Goal: Transaction & Acquisition: Purchase product/service

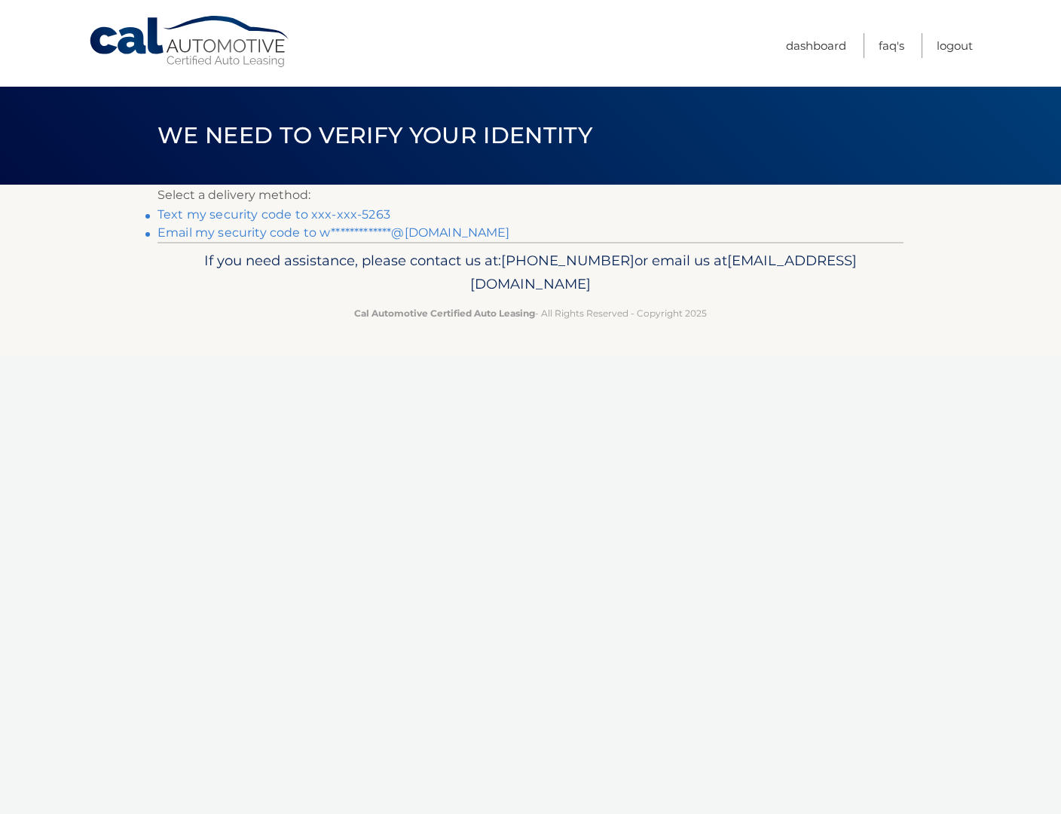
click at [355, 214] on link "Text my security code to xxx-xxx-5263" at bounding box center [274, 214] width 233 height 14
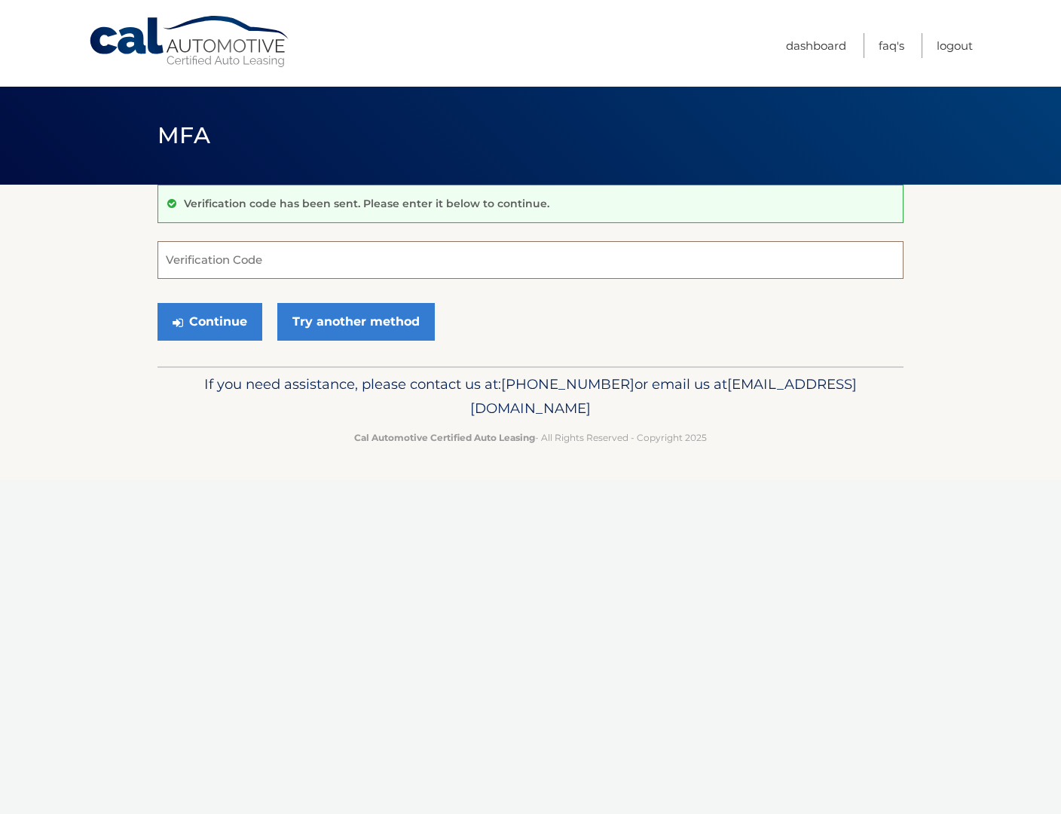
click at [302, 254] on input "Verification Code" at bounding box center [531, 260] width 746 height 38
type input "721313"
click at [158, 303] on button "Continue" at bounding box center [210, 322] width 105 height 38
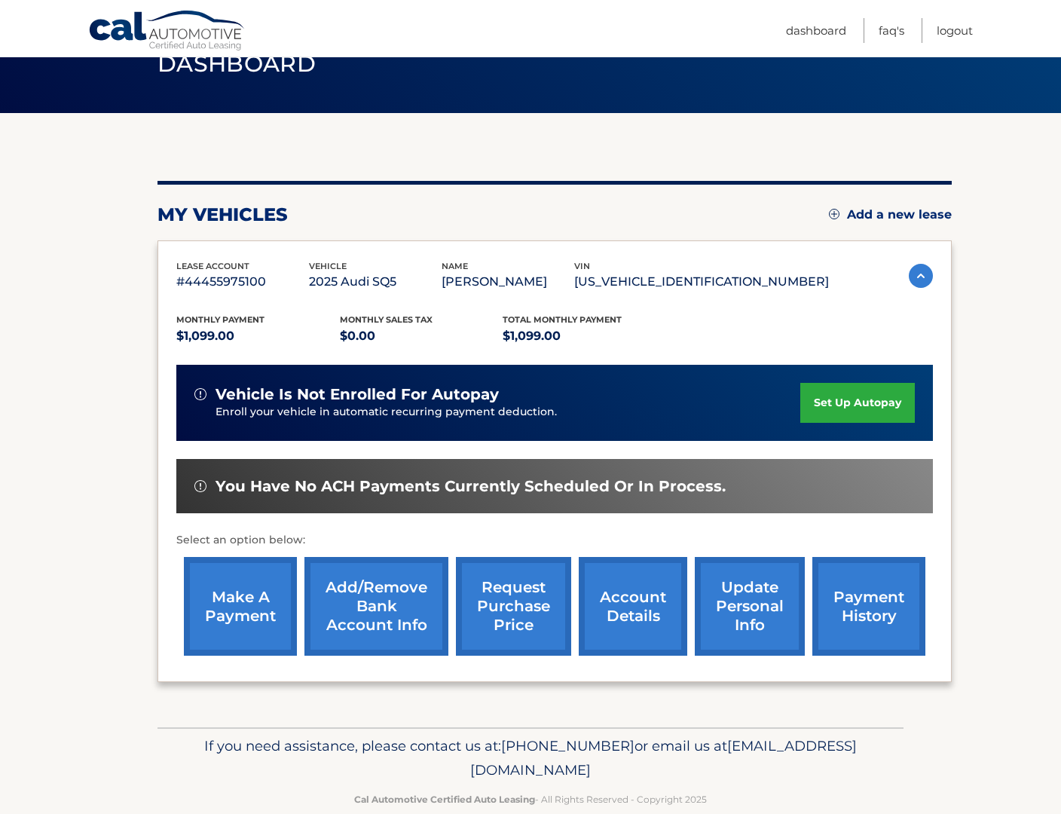
scroll to position [72, 0]
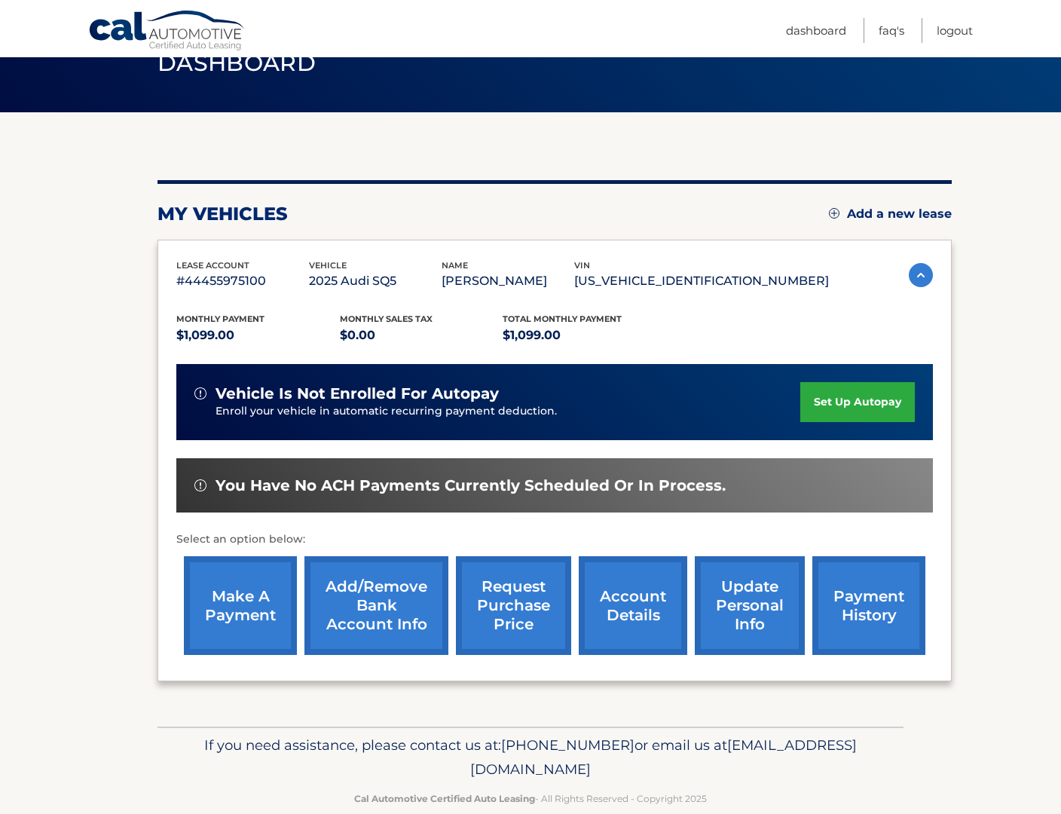
click at [93, 570] on section "my vehicles Add a new lease lease account #44455975100 vehicle 2025 Audi SQ5 na…" at bounding box center [530, 419] width 1061 height 614
click at [251, 612] on link "make a payment" at bounding box center [240, 605] width 113 height 99
click at [910, 275] on img at bounding box center [921, 275] width 24 height 24
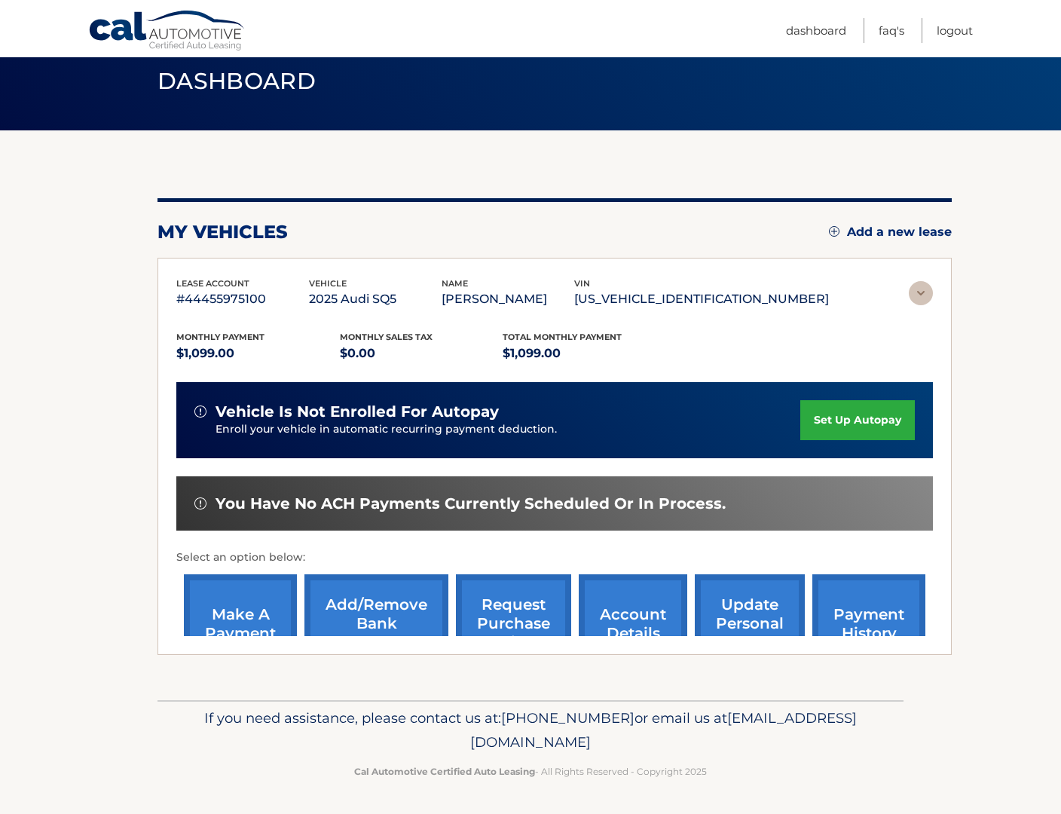
scroll to position [0, 0]
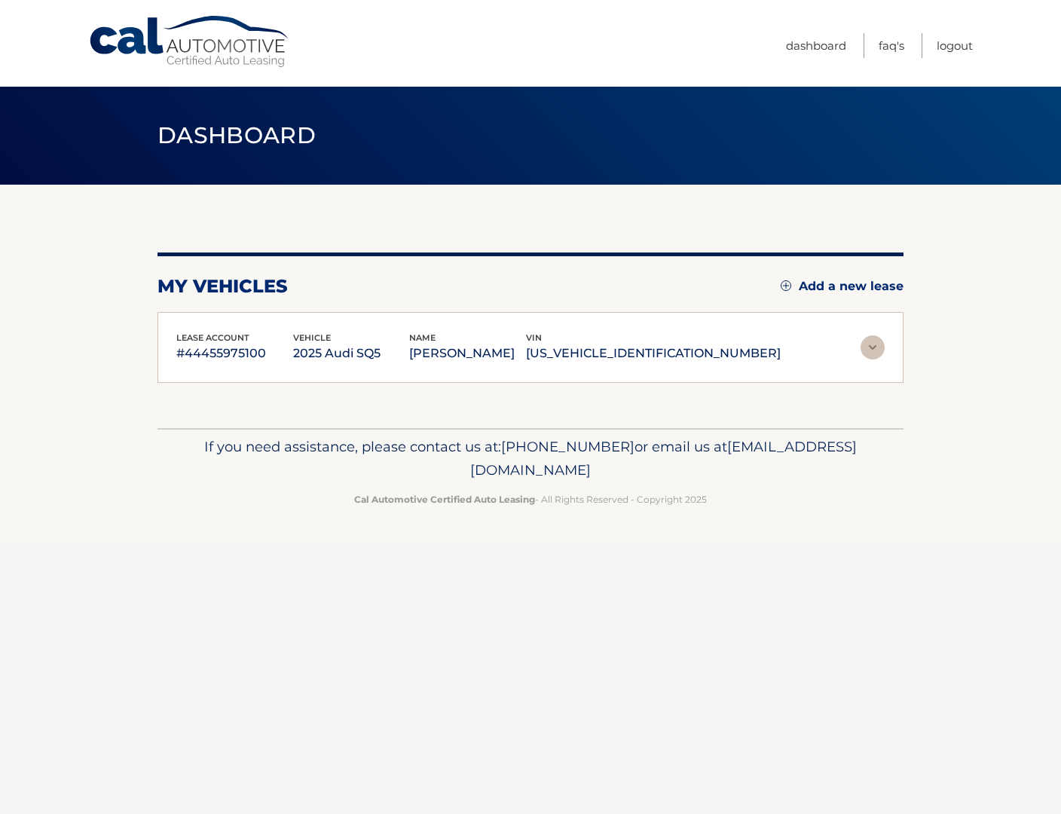
click at [910, 278] on section "my vehicles Add a new lease lease account #44455975100 vehicle 2025 Audi SQ5 na…" at bounding box center [530, 306] width 1061 height 243
click at [213, 350] on p "#44455975100" at bounding box center [234, 353] width 117 height 21
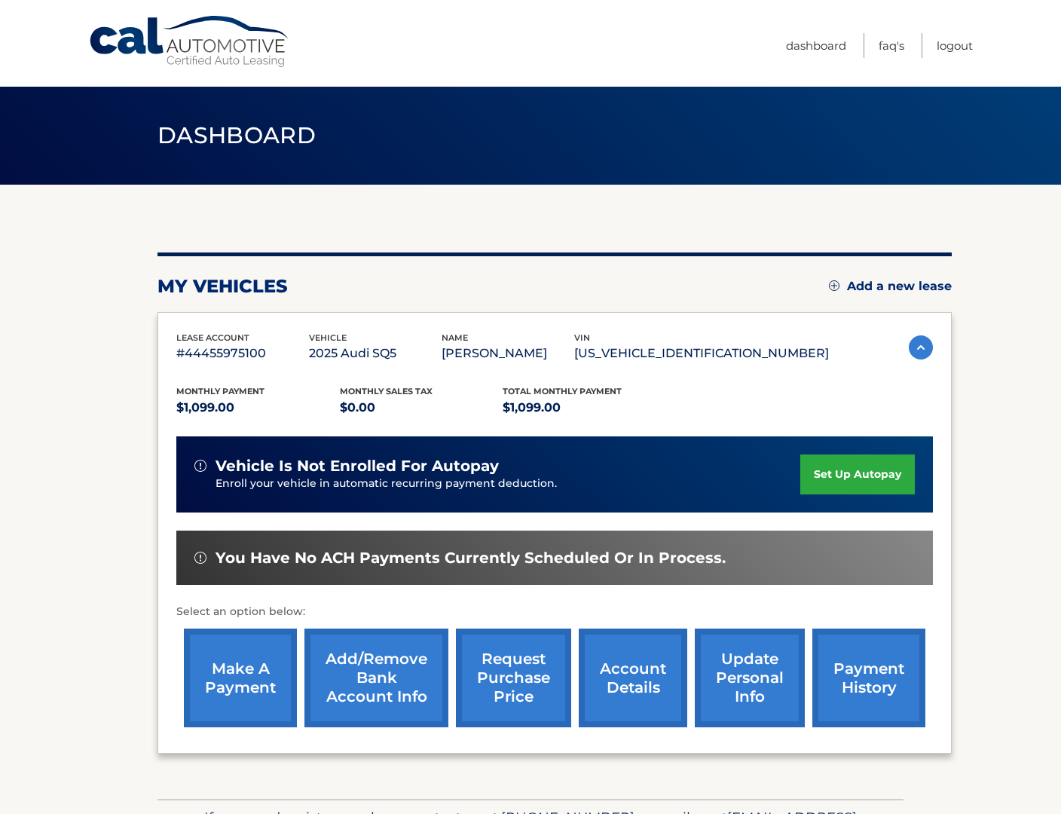
click at [608, 691] on link "account details" at bounding box center [633, 678] width 109 height 99
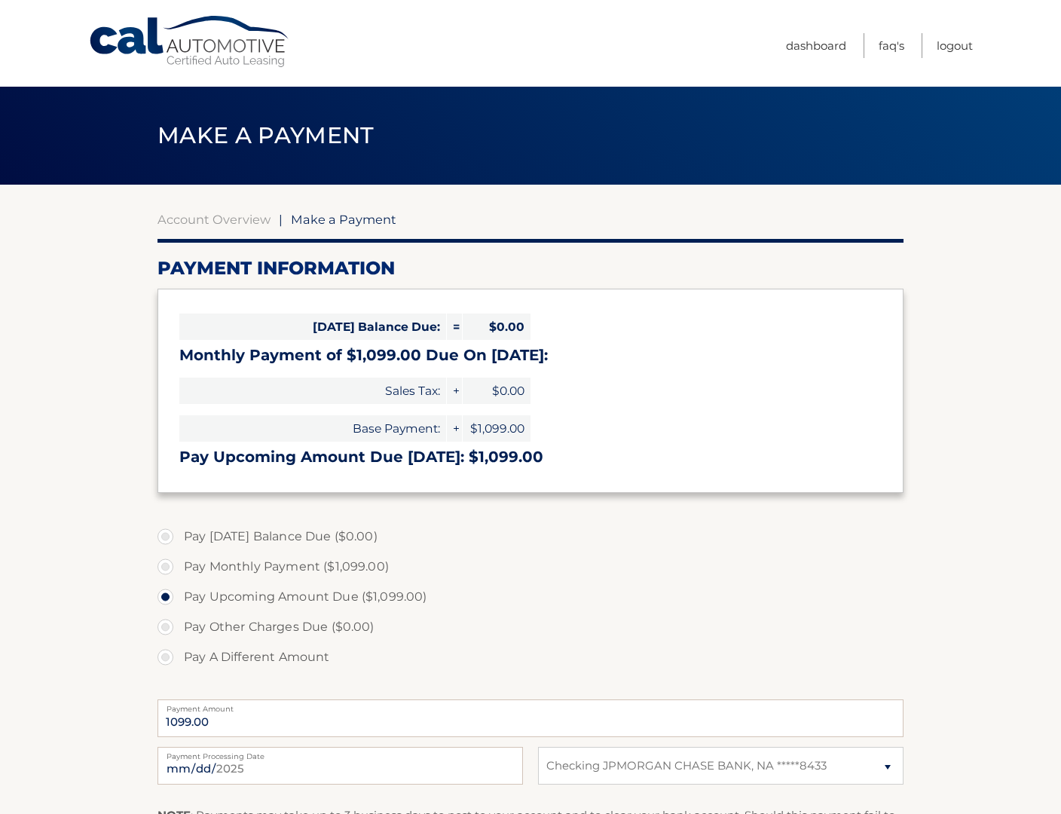
select select "MDI5MjgxOTctYTg3MS00MmYyLTk0ZGEtYmZiZjM0YzM0MTlk"
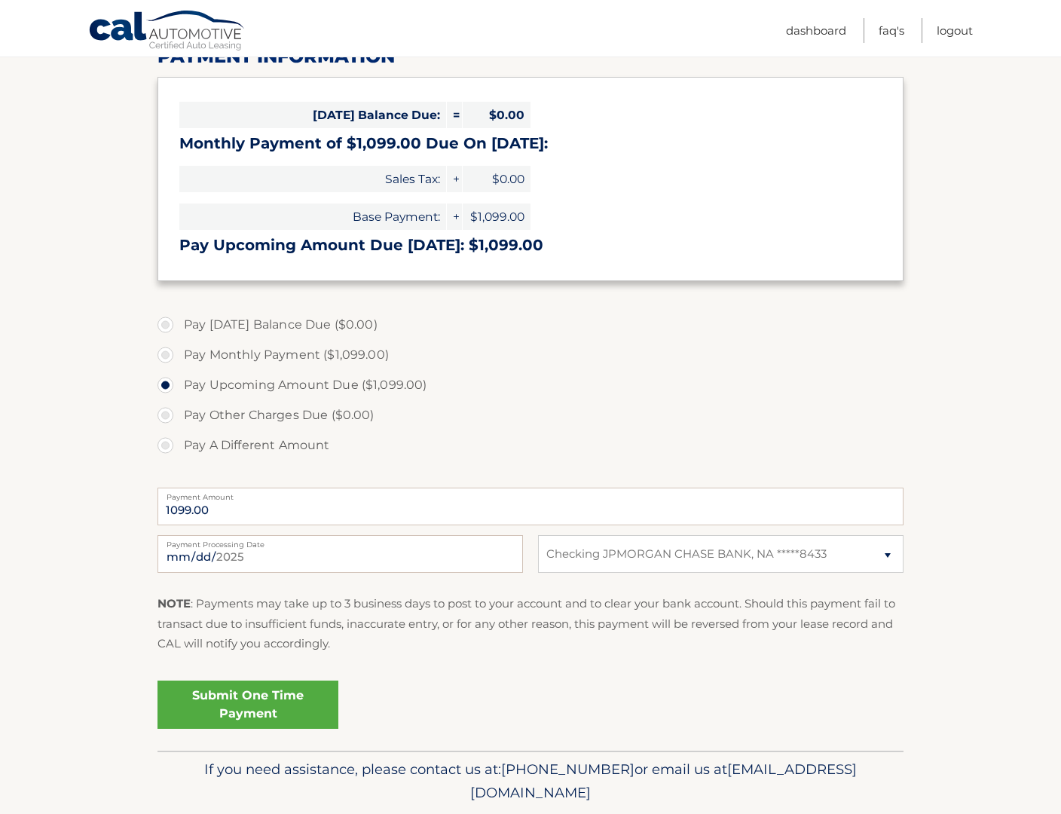
scroll to position [263, 0]
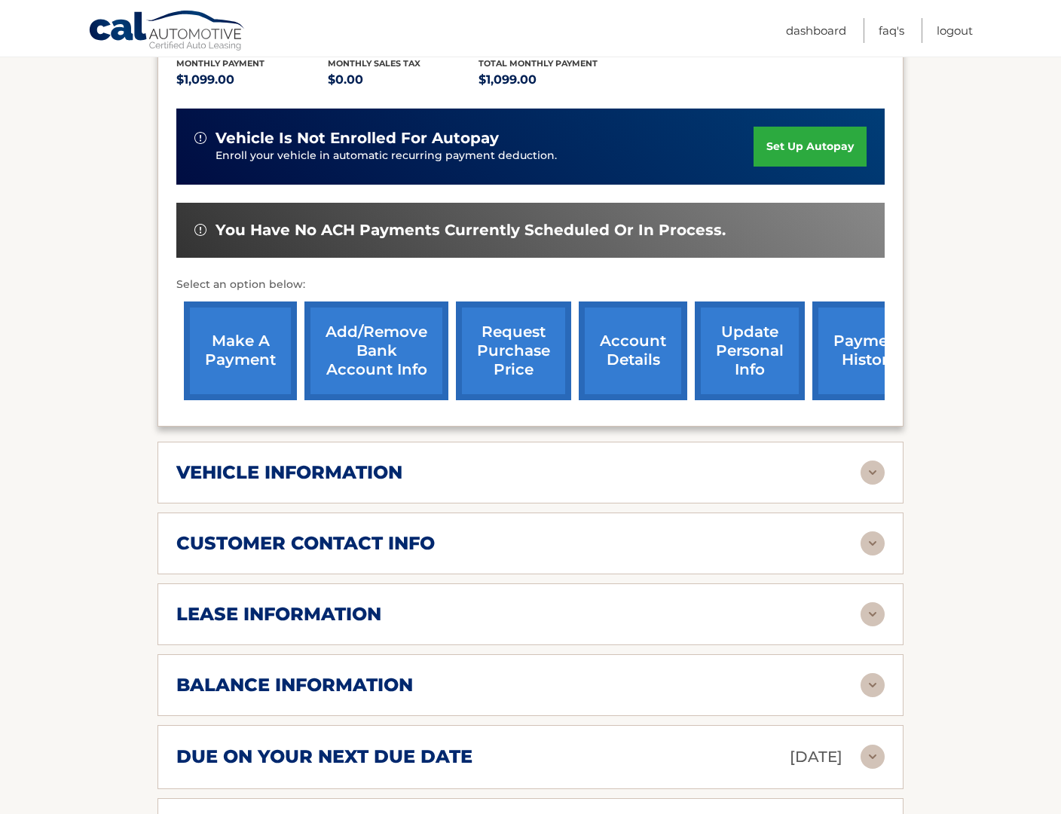
scroll to position [363, 0]
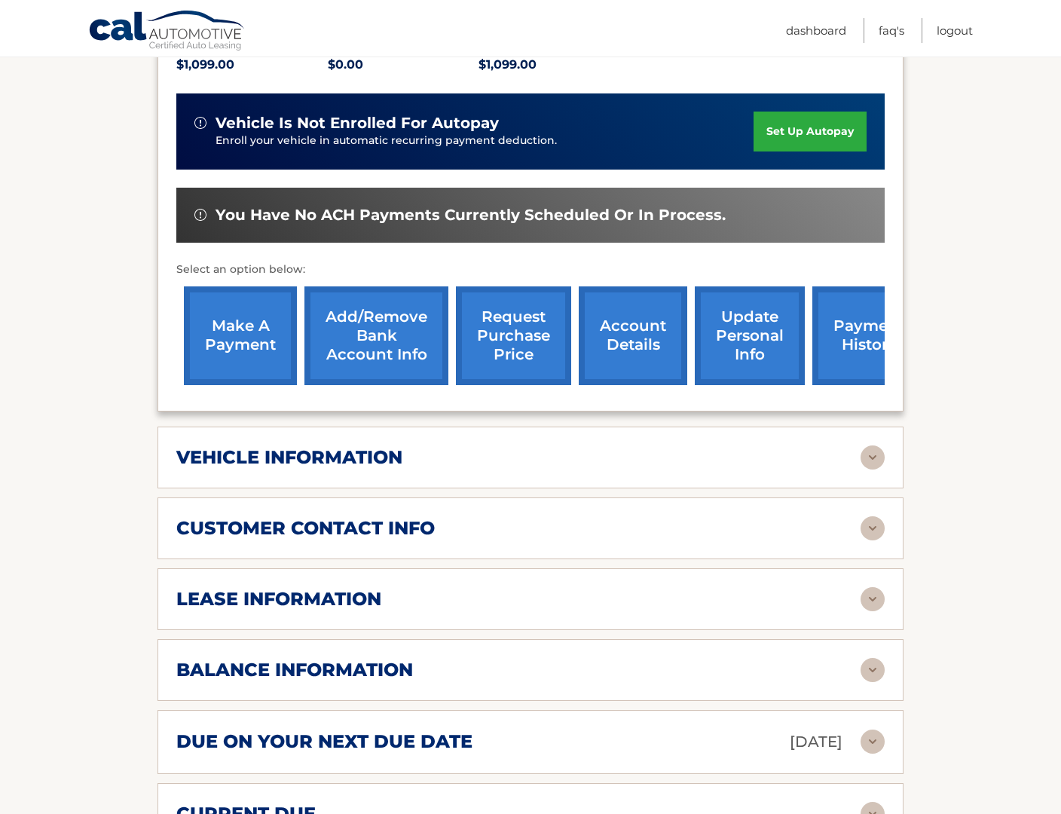
click at [385, 539] on div "customer contact info" at bounding box center [530, 528] width 709 height 24
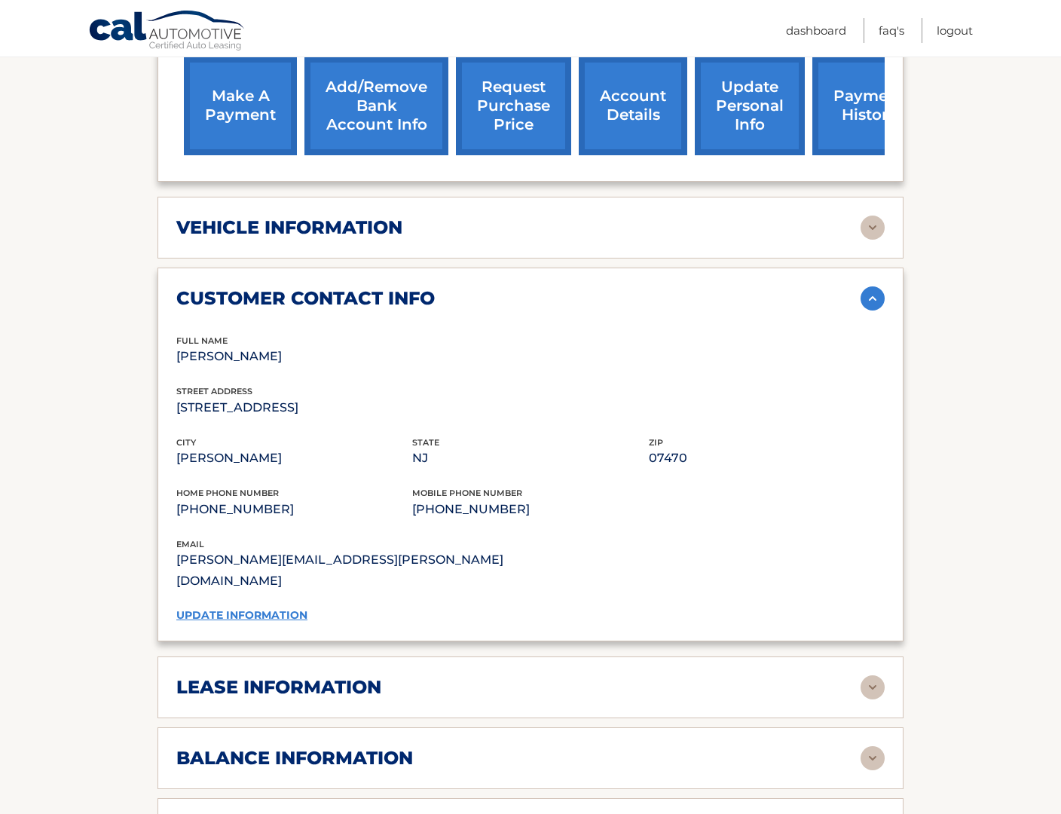
scroll to position [737, 0]
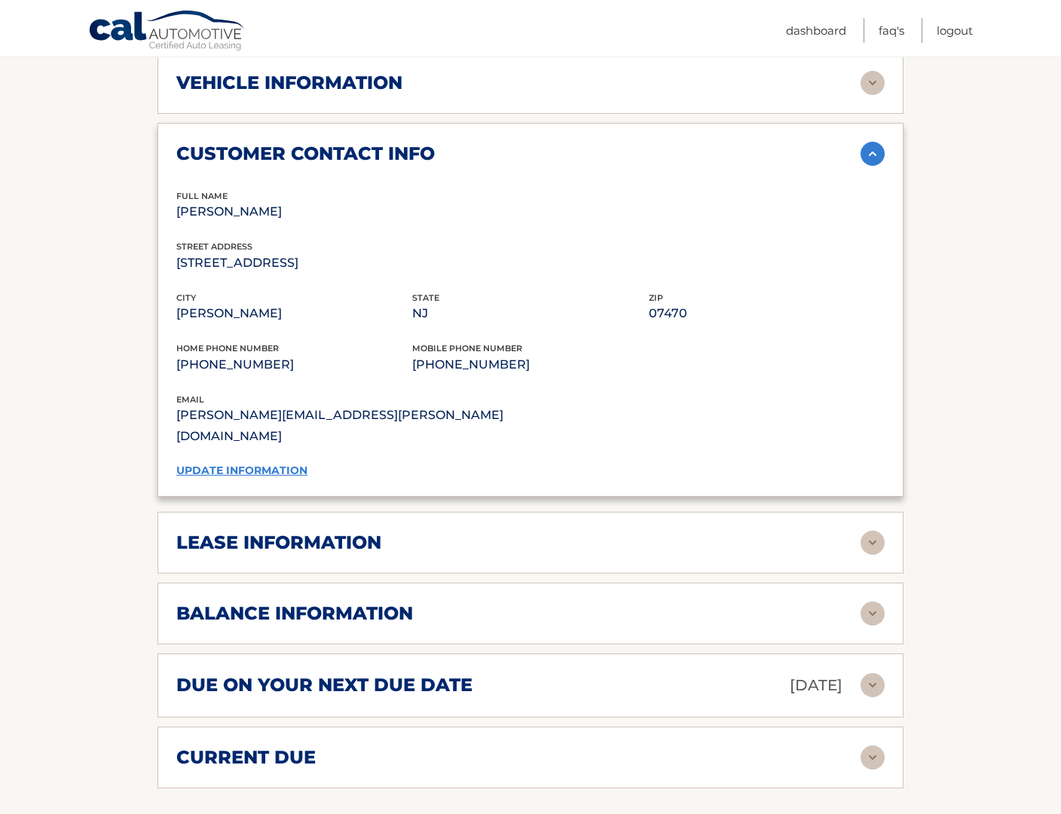
click at [385, 531] on div "lease information" at bounding box center [518, 542] width 684 height 23
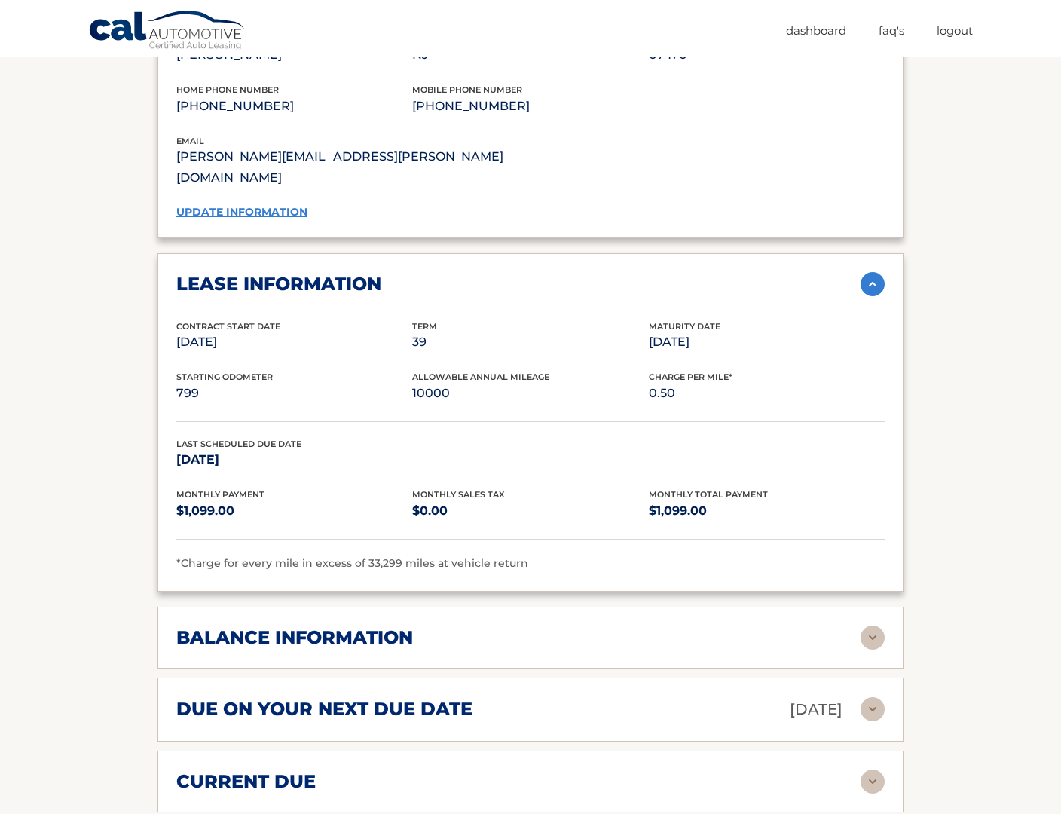
scroll to position [1023, 0]
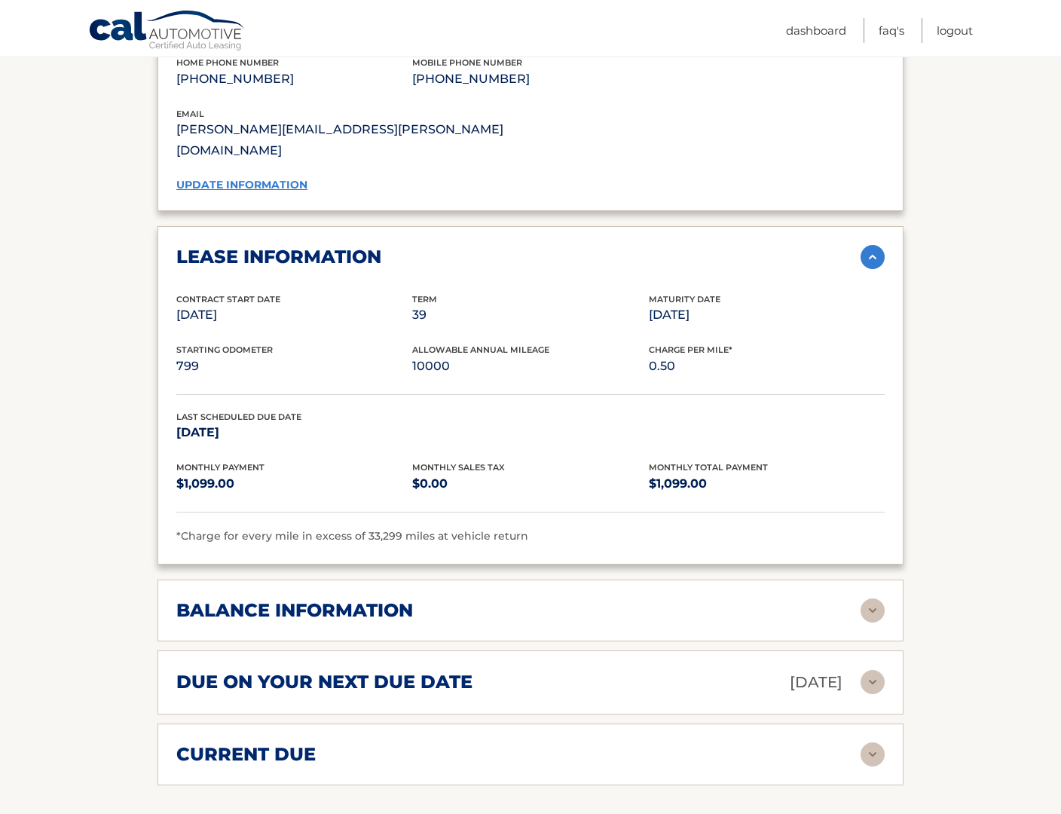
click at [386, 599] on h2 "balance information" at bounding box center [294, 610] width 237 height 23
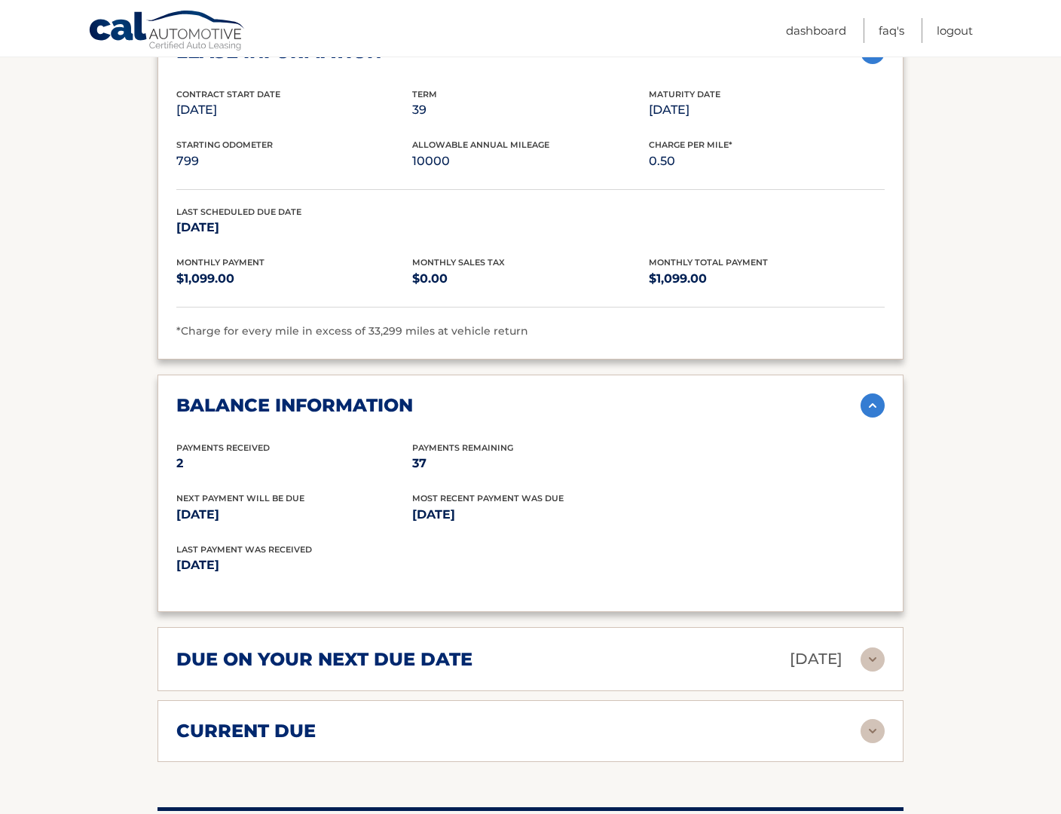
scroll to position [1284, 0]
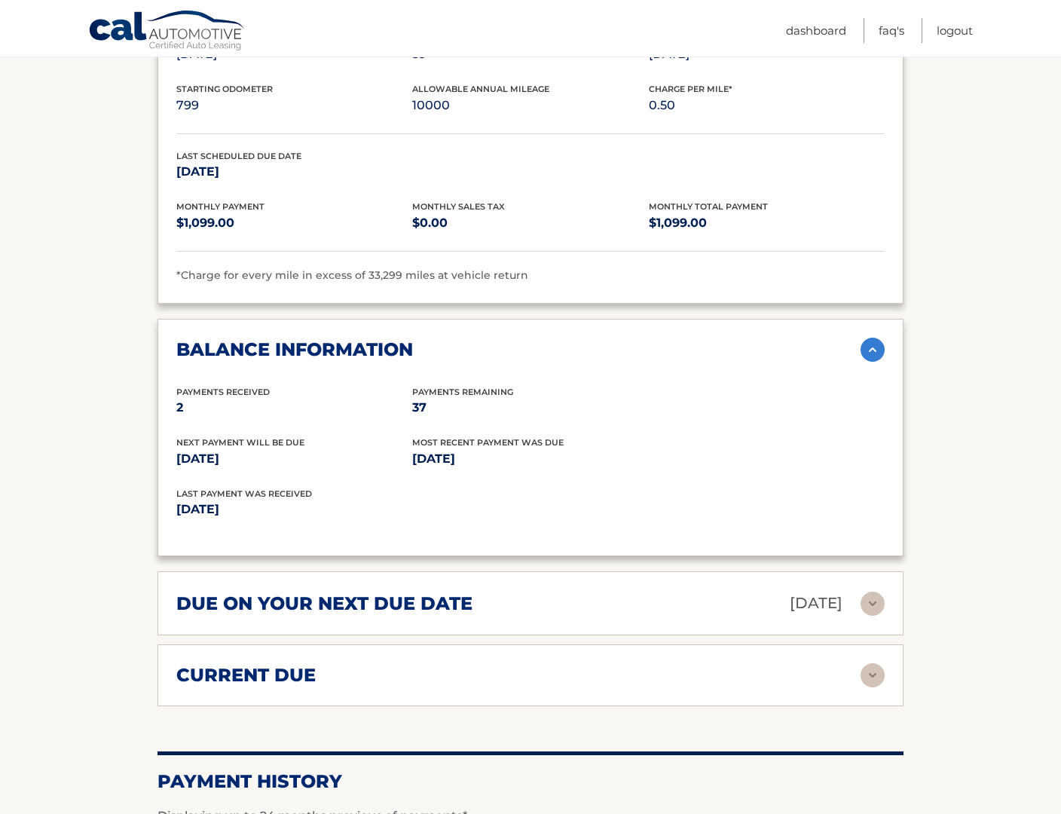
click at [386, 592] on h2 "due on your next due date" at bounding box center [324, 603] width 296 height 23
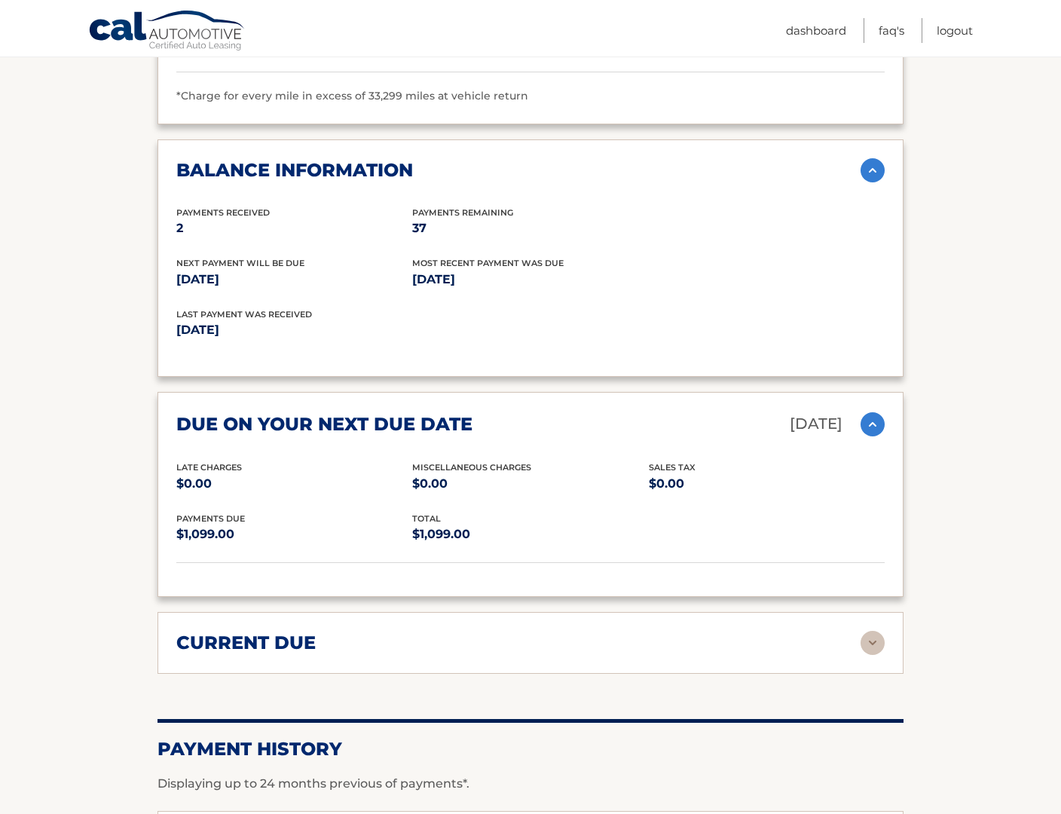
scroll to position [1470, 0]
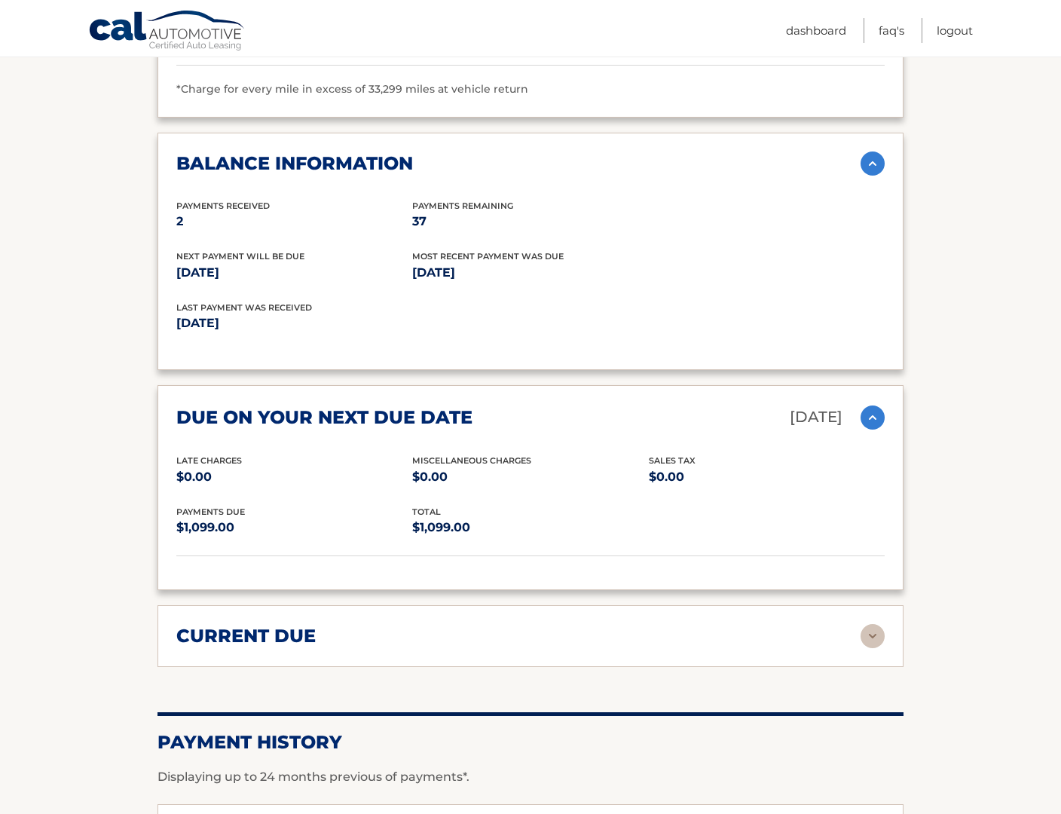
drag, startPoint x: 311, startPoint y: 621, endPoint x: 313, endPoint y: 608, distance: 12.9
click at [311, 625] on h2 "current due" at bounding box center [245, 636] width 139 height 23
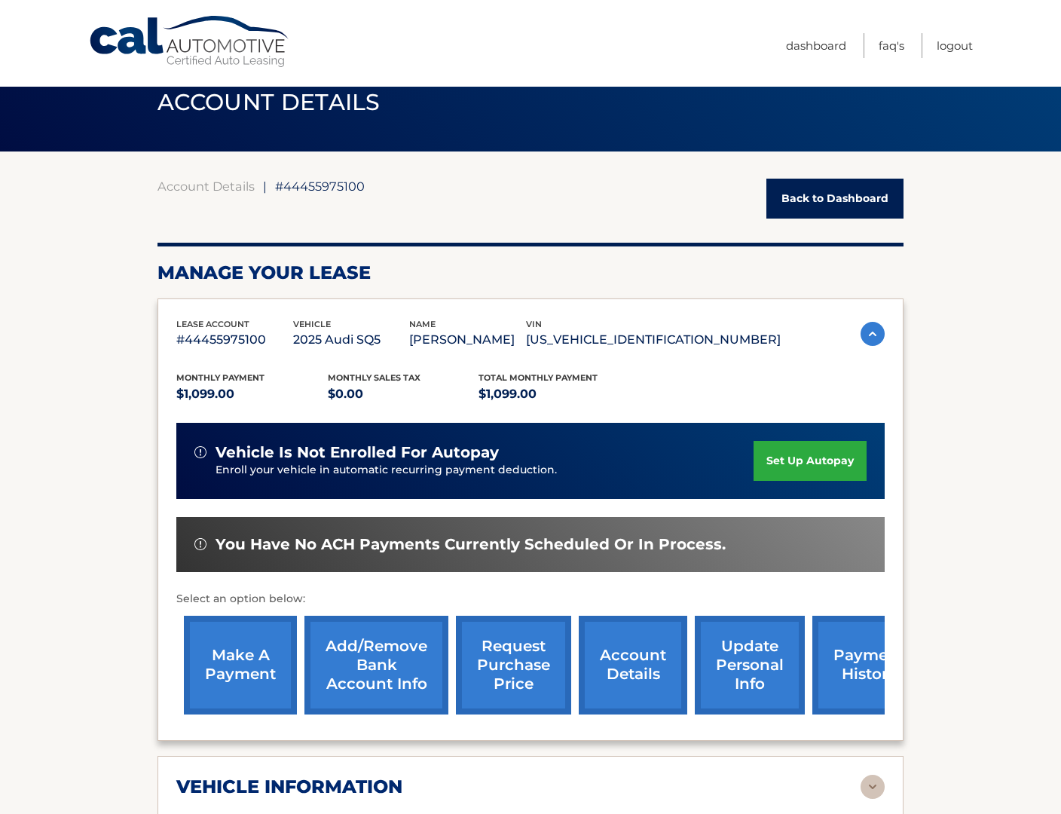
scroll to position [54, 0]
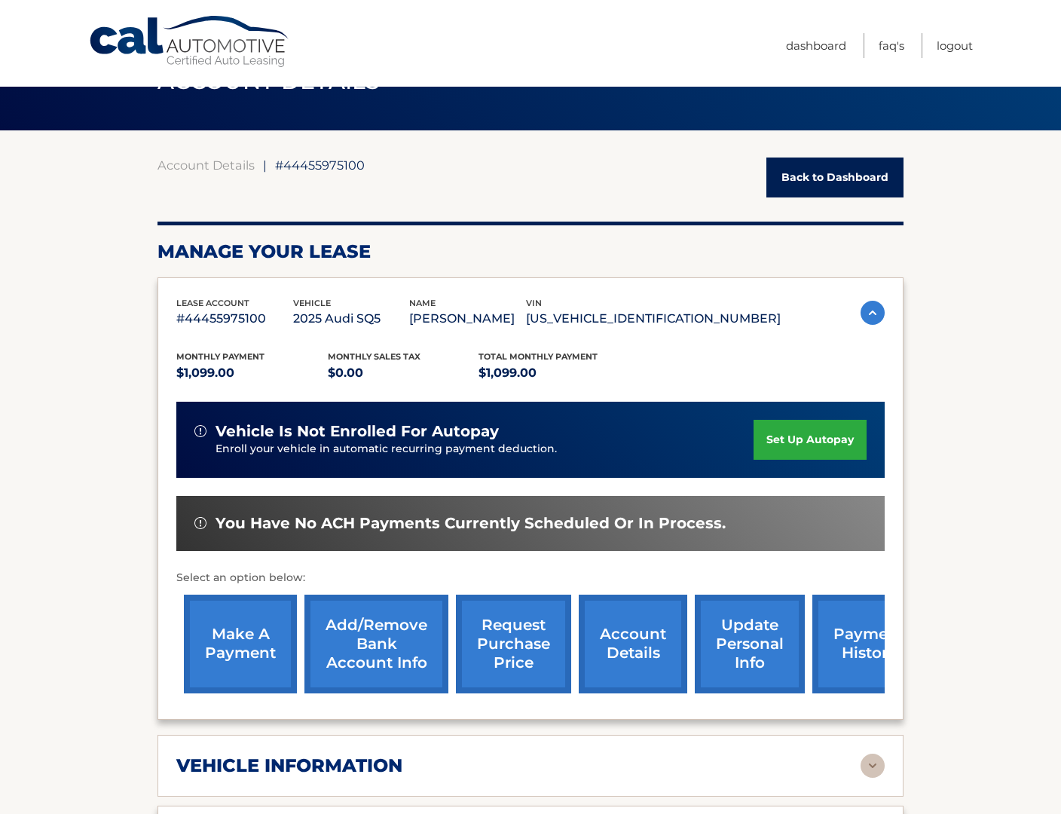
click at [233, 666] on link "make a payment" at bounding box center [240, 644] width 113 height 99
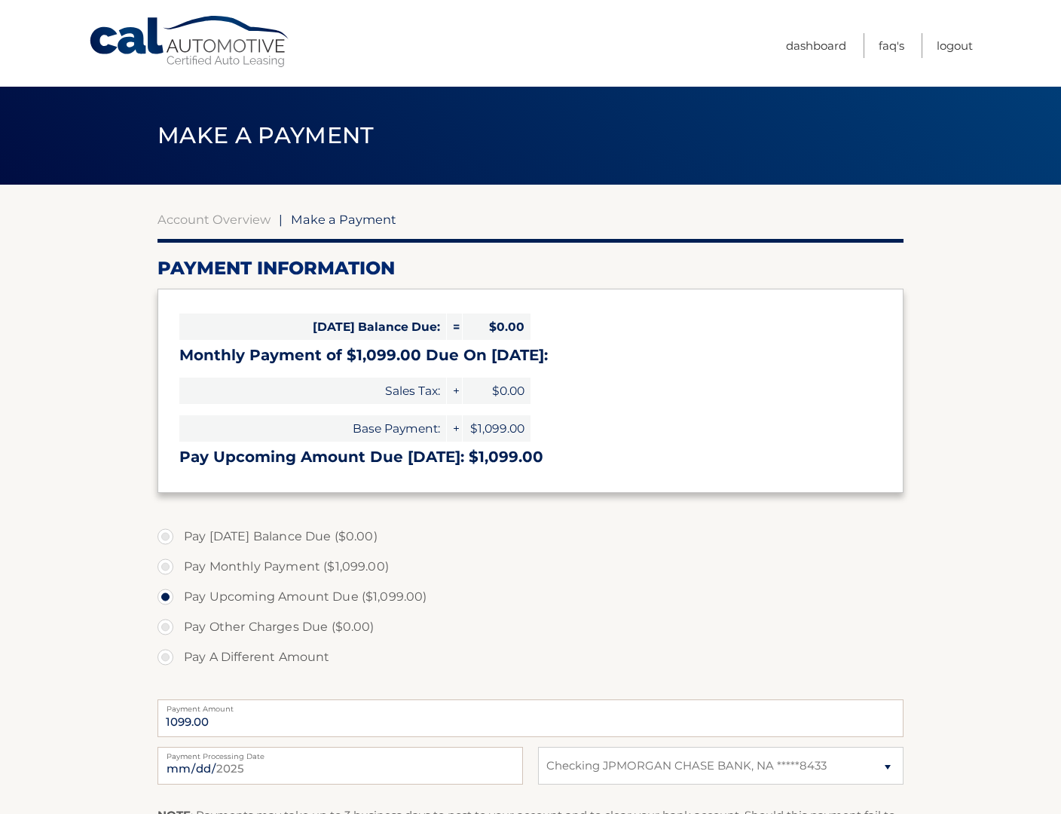
select select "MDI5MjgxOTctYTg3MS00MmYyLTk0ZGEtYmZiZjM0YzM0MTlk"
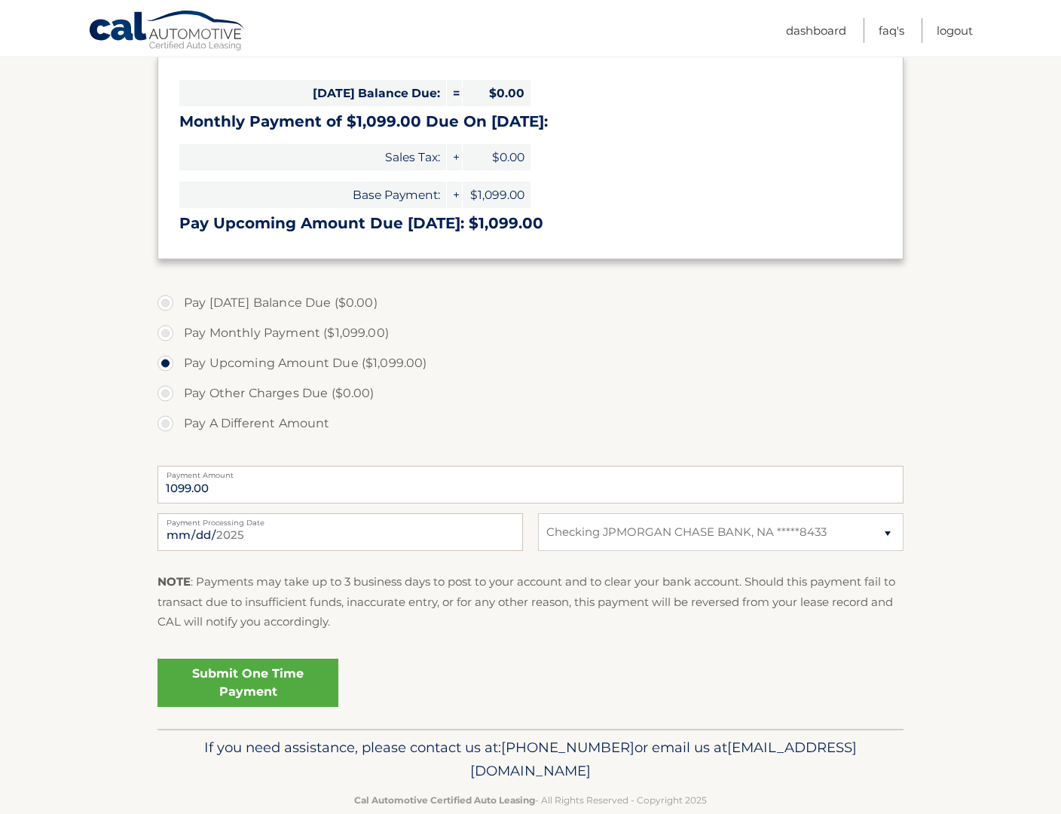
scroll to position [263, 0]
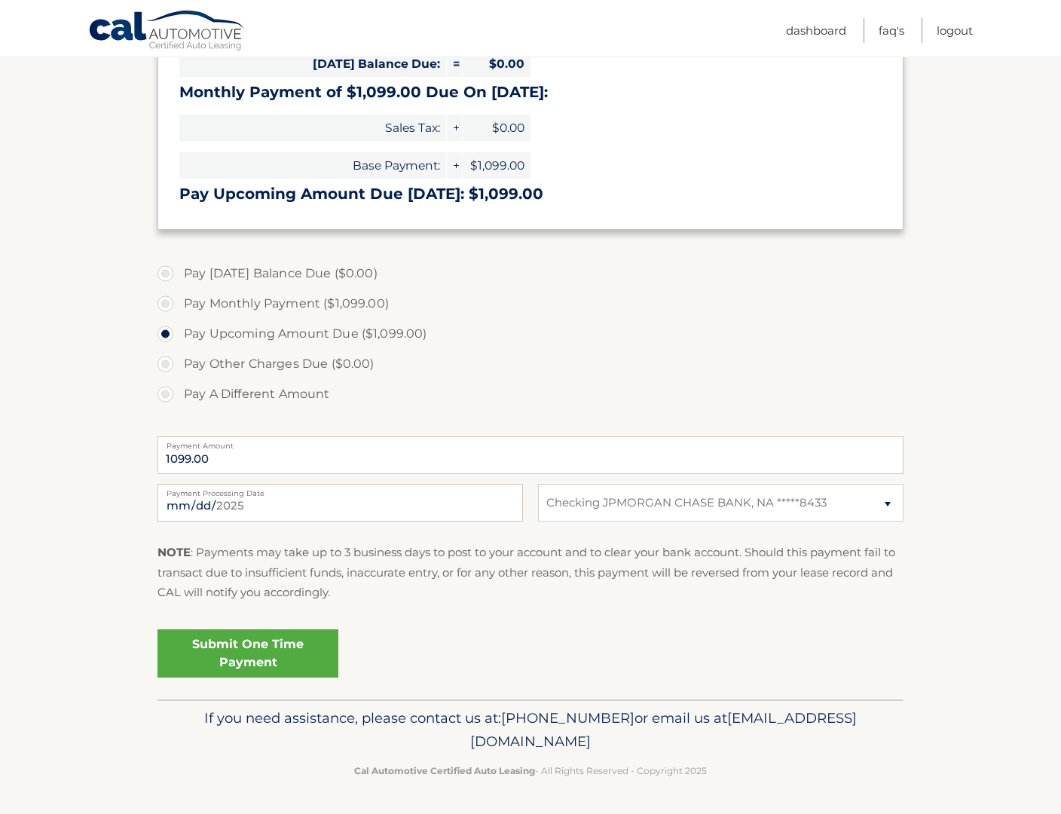
click at [243, 646] on link "Submit One Time Payment" at bounding box center [248, 653] width 181 height 48
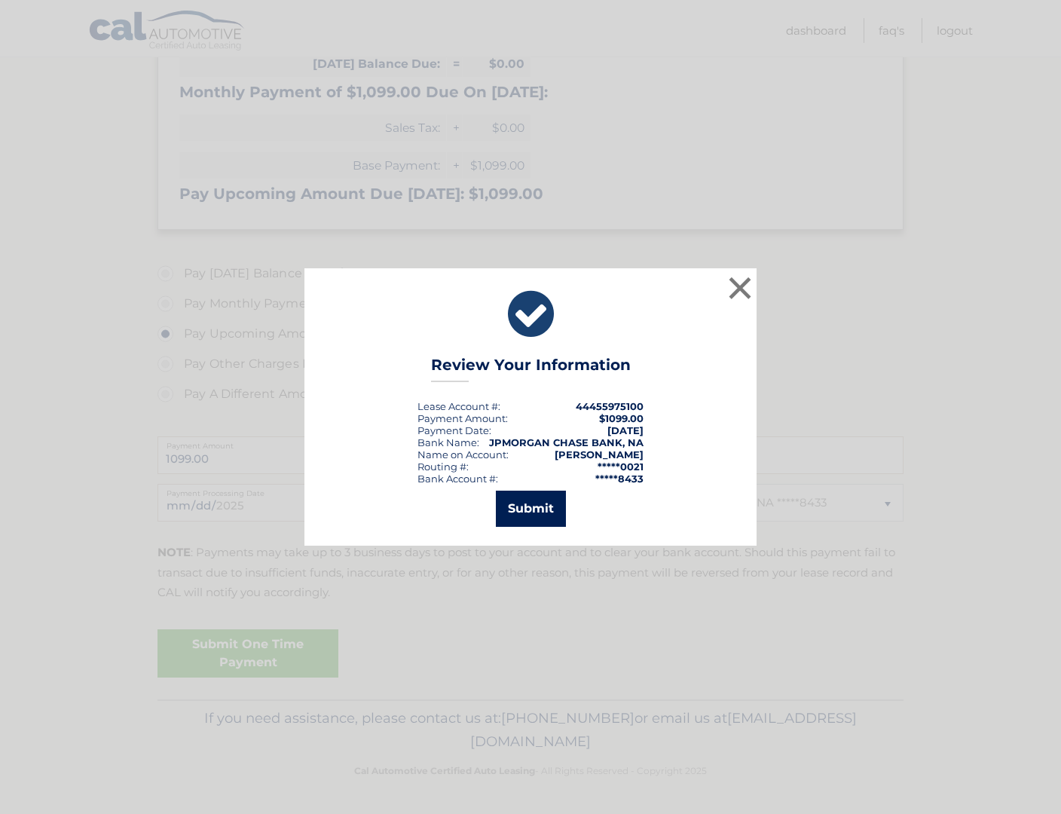
click at [519, 506] on button "Submit" at bounding box center [531, 509] width 70 height 36
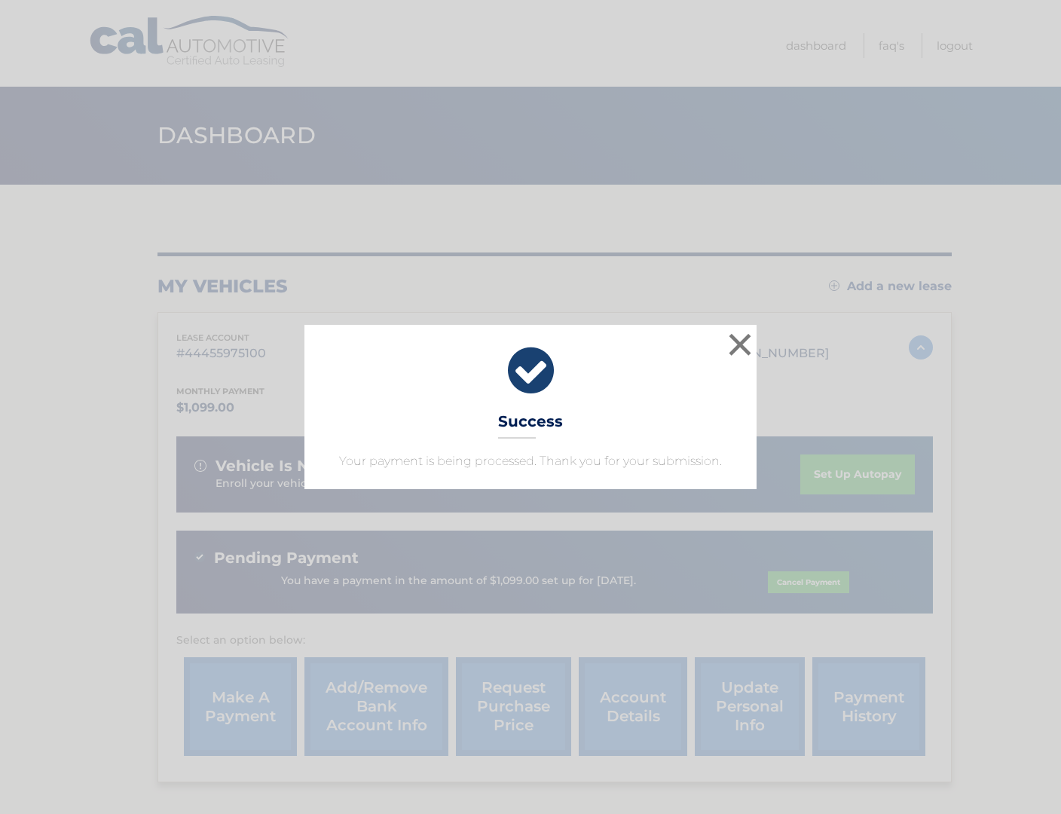
drag, startPoint x: 545, startPoint y: 375, endPoint x: 644, endPoint y: 366, distance: 100.0
click at [547, 375] on icon at bounding box center [530, 371] width 415 height 54
click at [749, 342] on button "×" at bounding box center [740, 344] width 30 height 30
